Goal: Communication & Community: Answer question/provide support

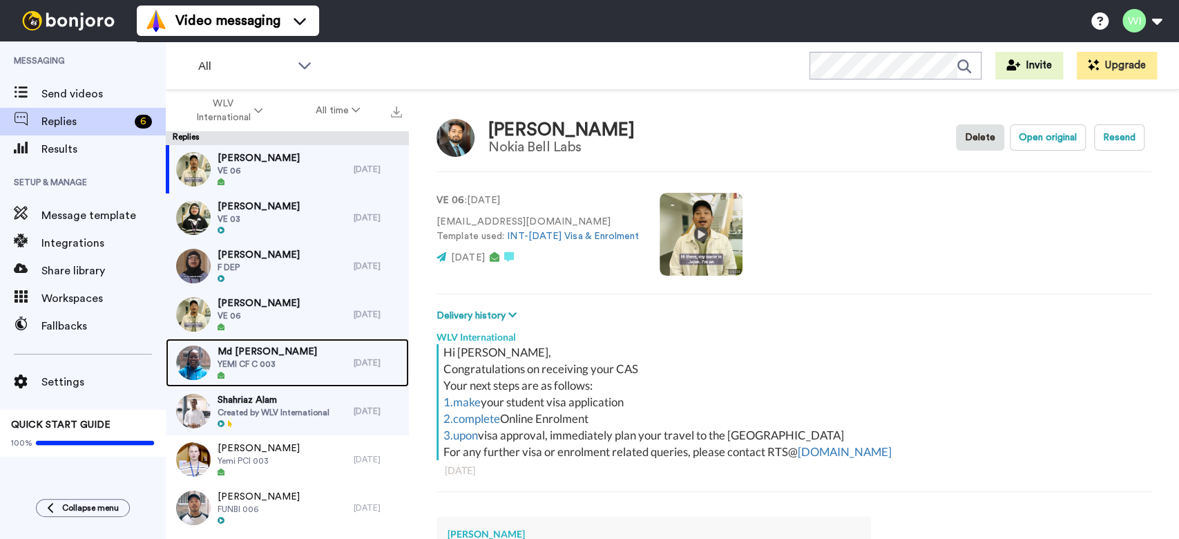
click at [268, 369] on span "YEMI CF C 003" at bounding box center [267, 363] width 99 height 11
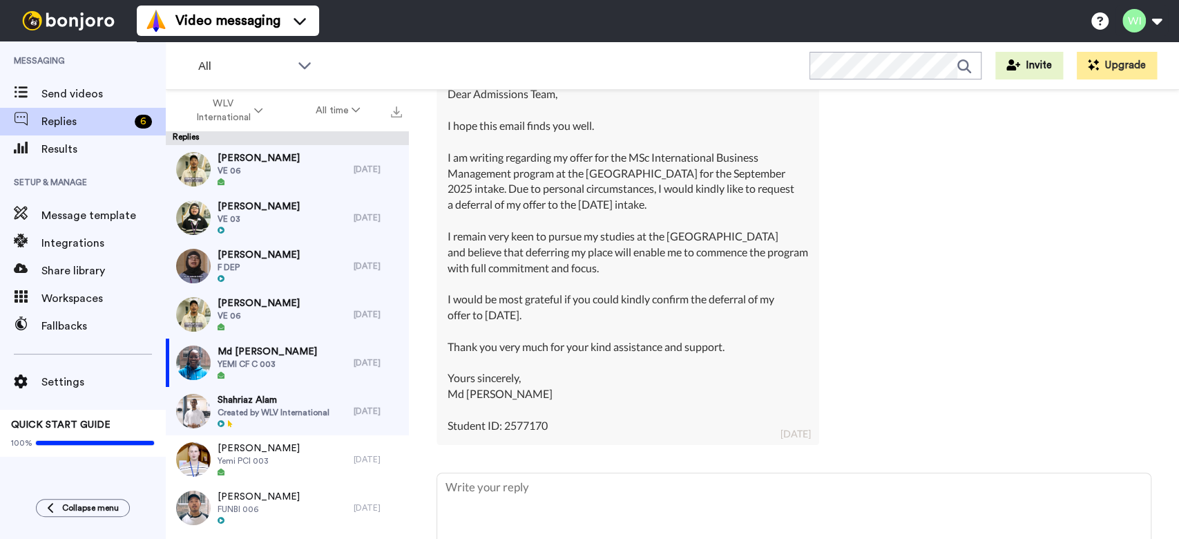
scroll to position [539, 0]
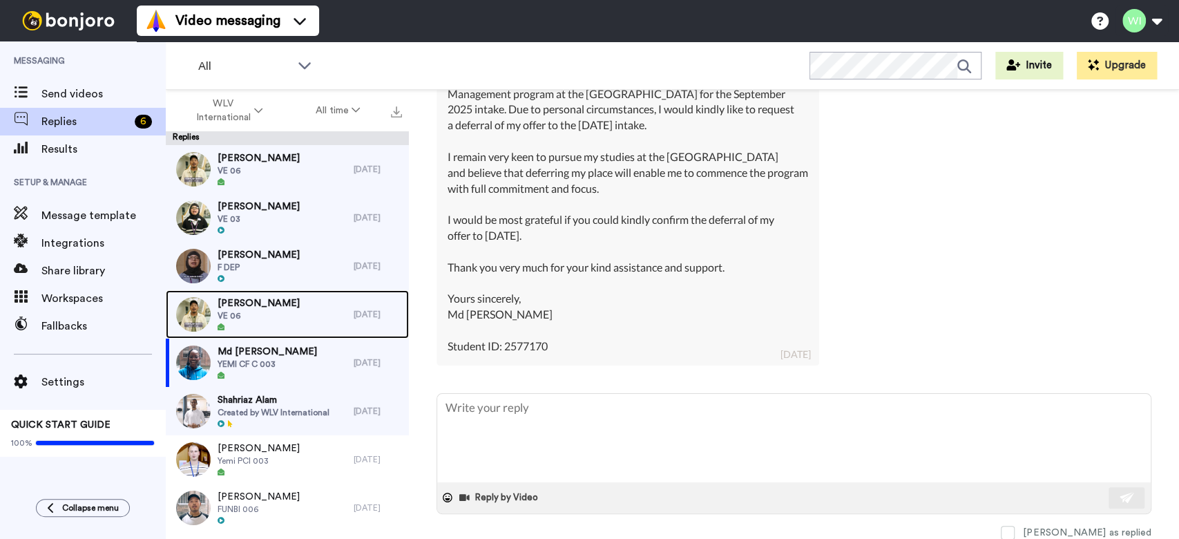
click at [247, 300] on span "[PERSON_NAME]" at bounding box center [259, 303] width 82 height 14
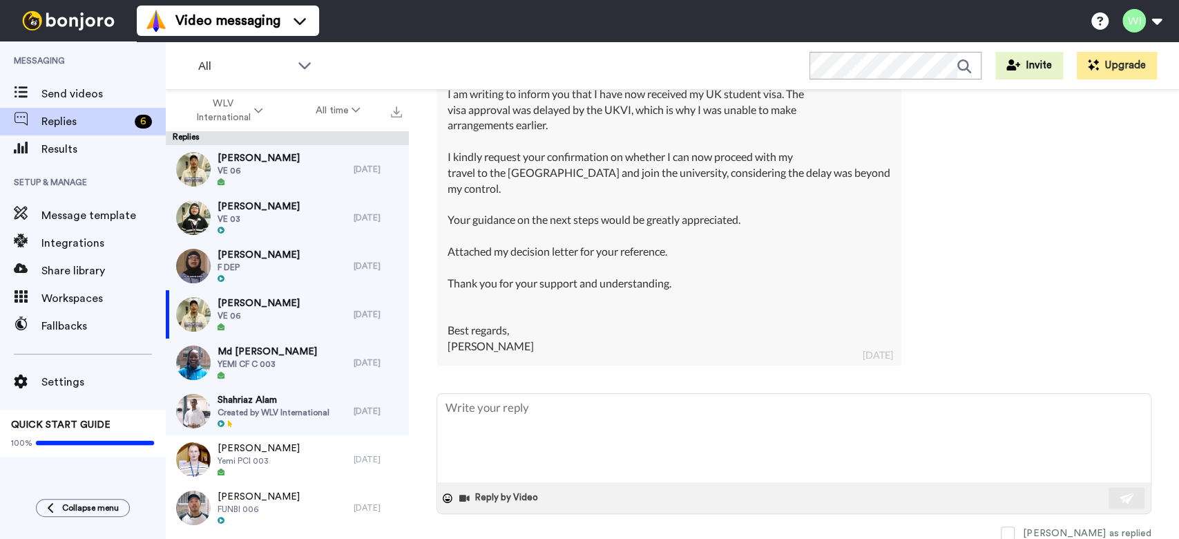
scroll to position [431, 0]
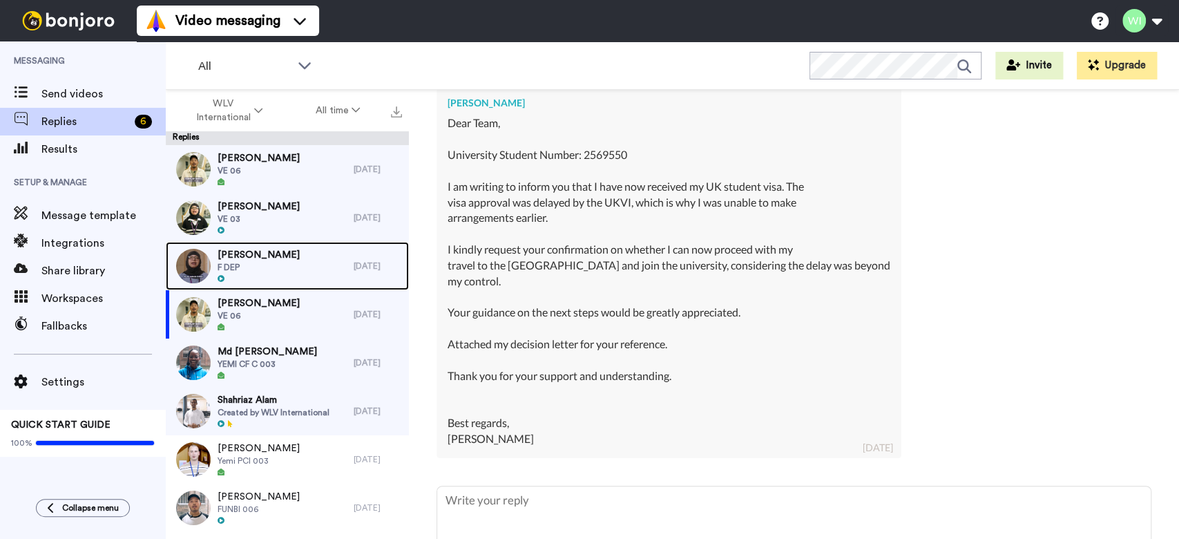
click at [285, 253] on span "[PERSON_NAME]" at bounding box center [259, 255] width 82 height 14
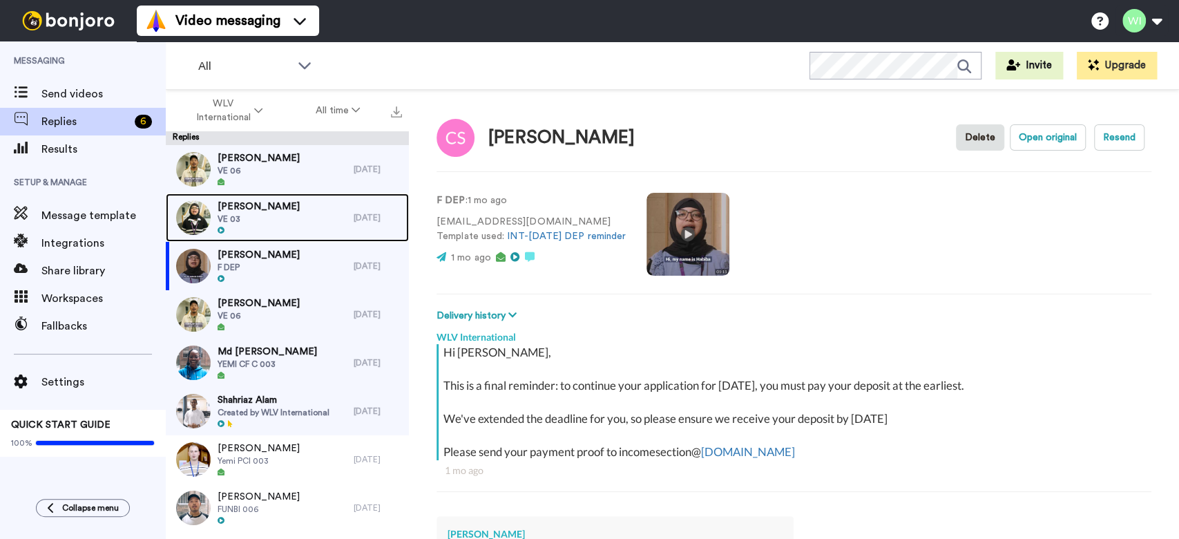
click at [254, 213] on span "VE 03" at bounding box center [259, 218] width 82 height 11
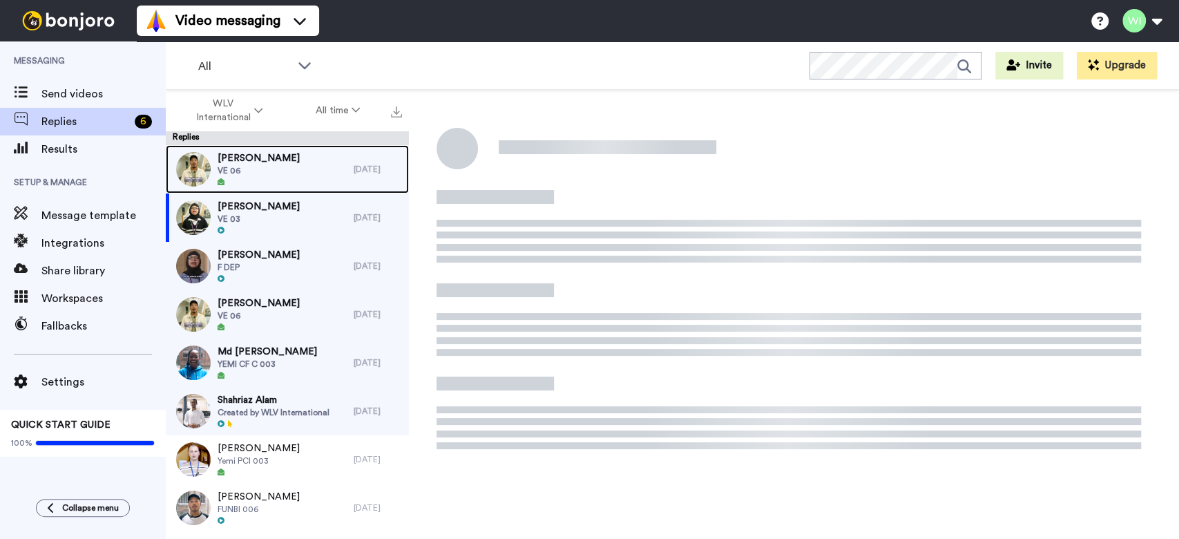
click at [267, 169] on span "VE 06" at bounding box center [259, 170] width 82 height 11
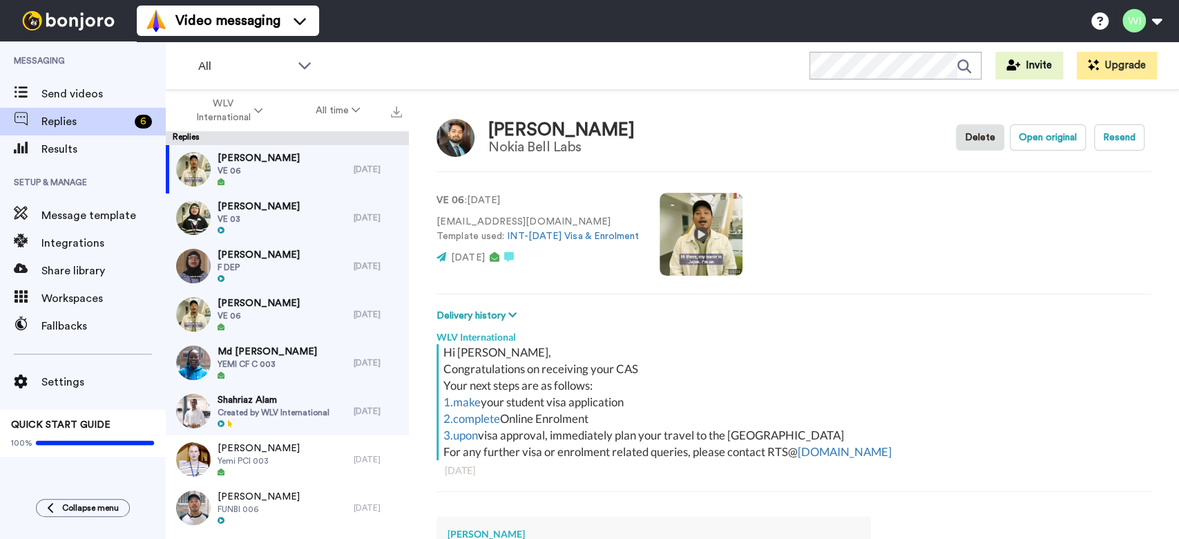
type textarea "x"
